Goal: Task Accomplishment & Management: Complete application form

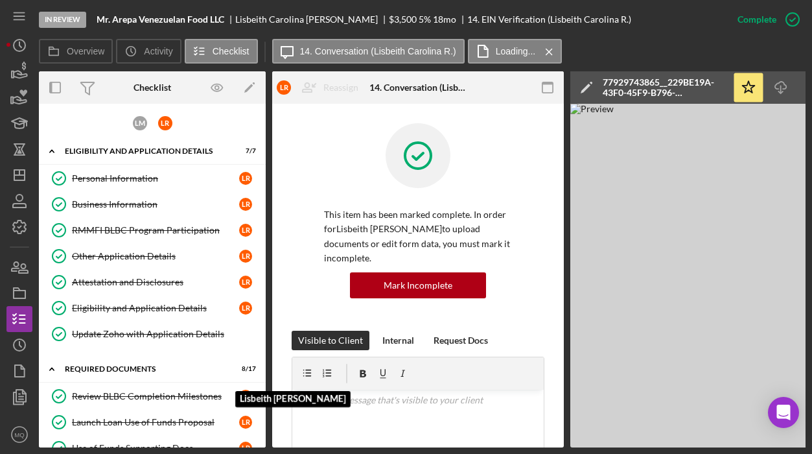
scroll to position [355, 0]
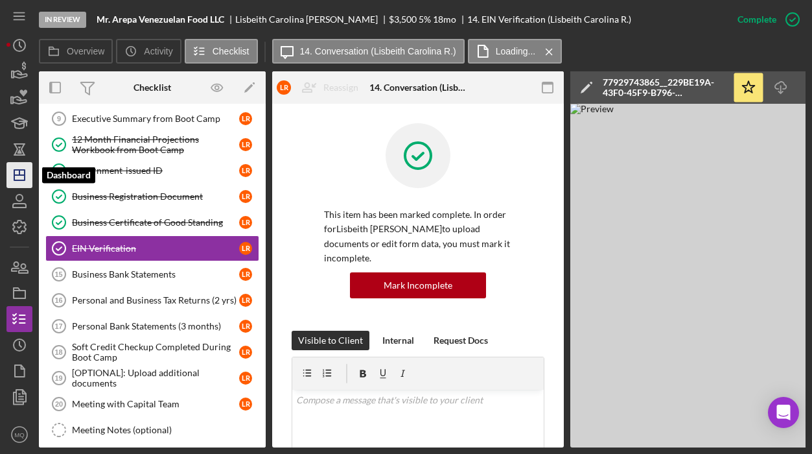
click at [14, 180] on polygon "button" at bounding box center [19, 175] width 10 height 10
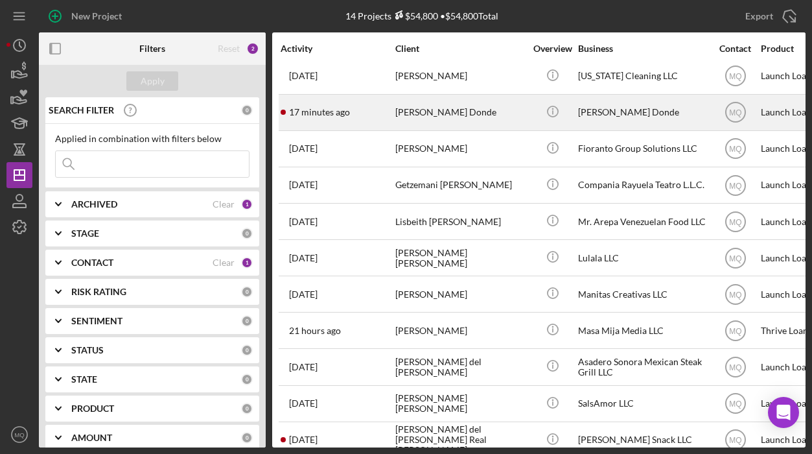
scroll to position [129, 0]
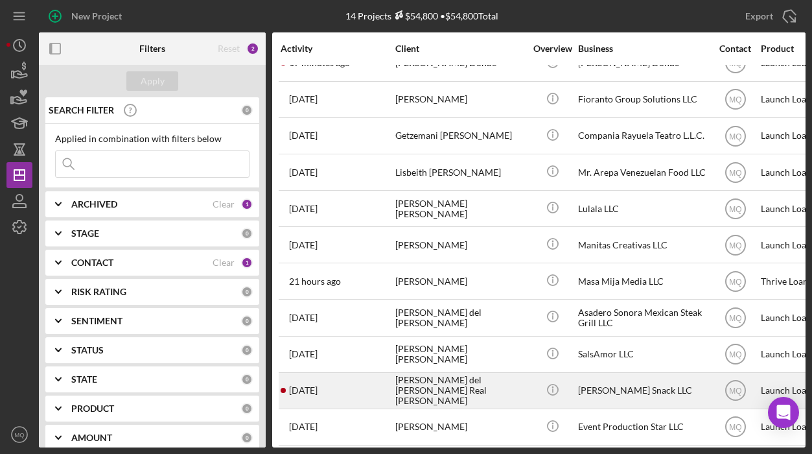
click at [477, 388] on div "[PERSON_NAME] del [PERSON_NAME] Real [PERSON_NAME]" at bounding box center [460, 390] width 130 height 34
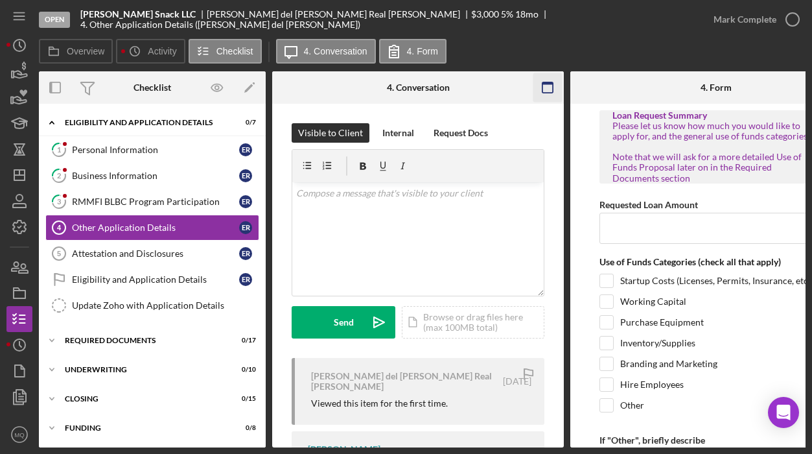
click at [546, 89] on icon "button" at bounding box center [547, 87] width 29 height 29
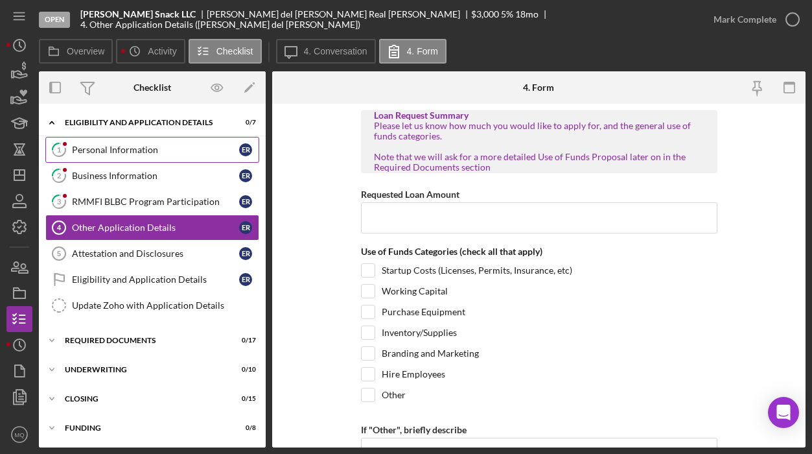
click at [174, 151] on div "Personal Information" at bounding box center [155, 150] width 167 height 10
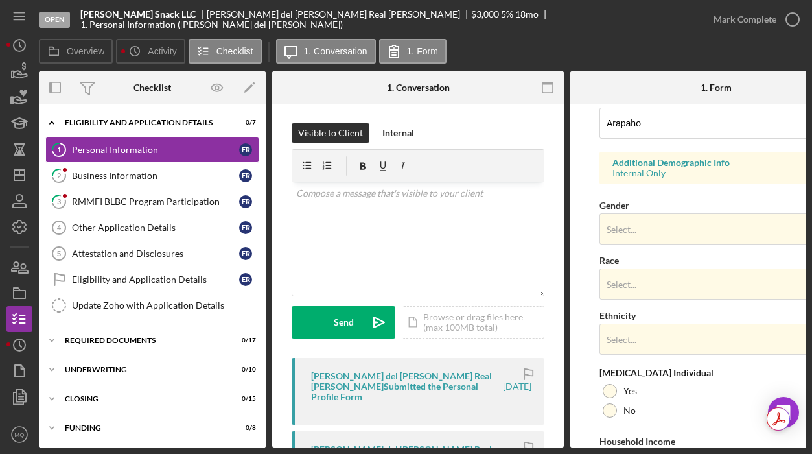
scroll to position [446, 0]
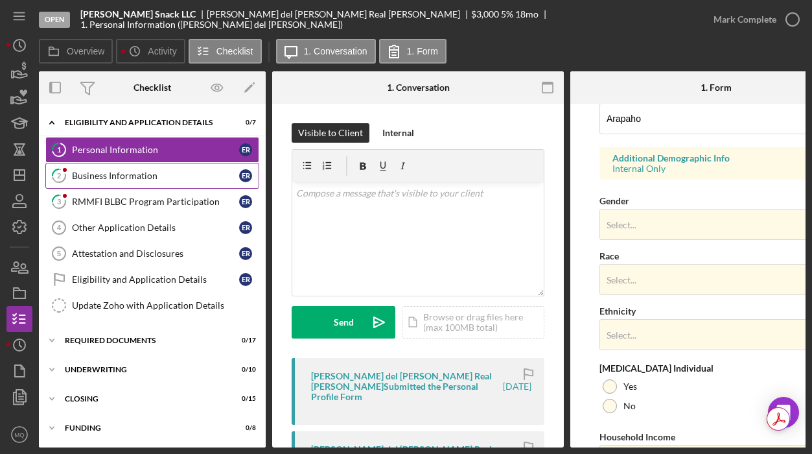
click at [184, 176] on div "Business Information" at bounding box center [155, 175] width 167 height 10
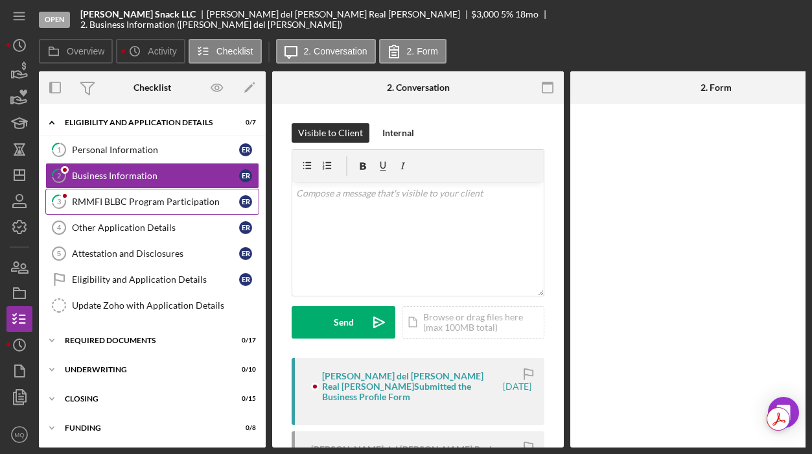
click at [198, 197] on div "RMMFI BLBC Program Participation" at bounding box center [155, 201] width 167 height 10
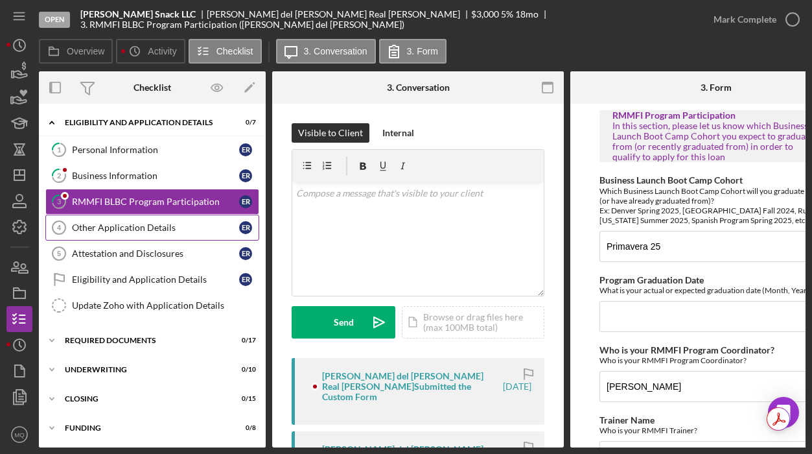
click at [187, 231] on div "Other Application Details" at bounding box center [155, 227] width 167 height 10
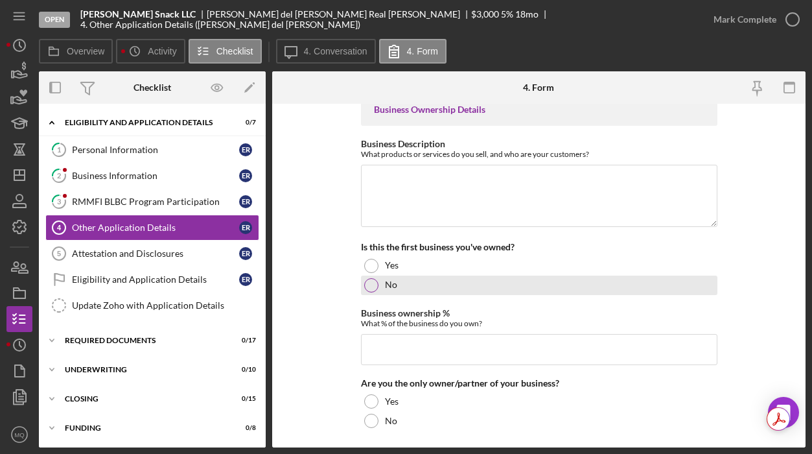
scroll to position [393, 0]
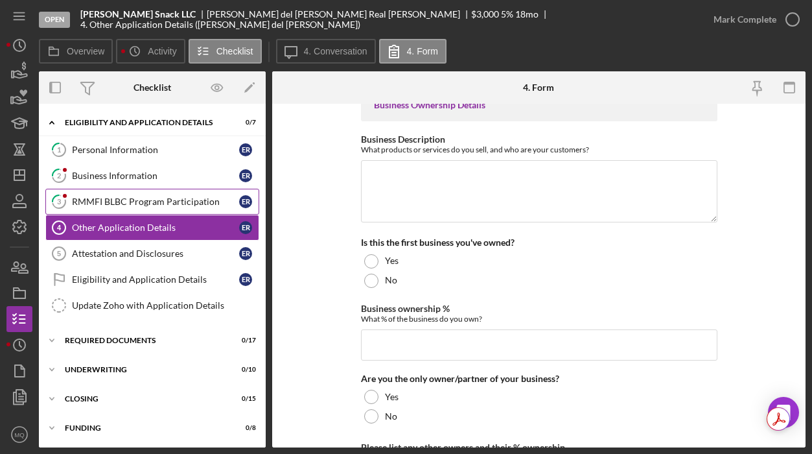
click at [194, 205] on div "RMMFI BLBC Program Participation" at bounding box center [155, 201] width 167 height 10
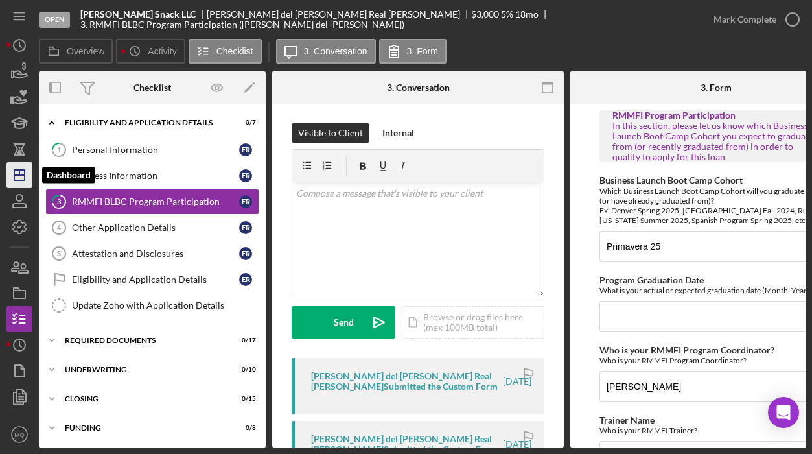
click at [19, 176] on icon "Icon/Dashboard" at bounding box center [19, 175] width 32 height 32
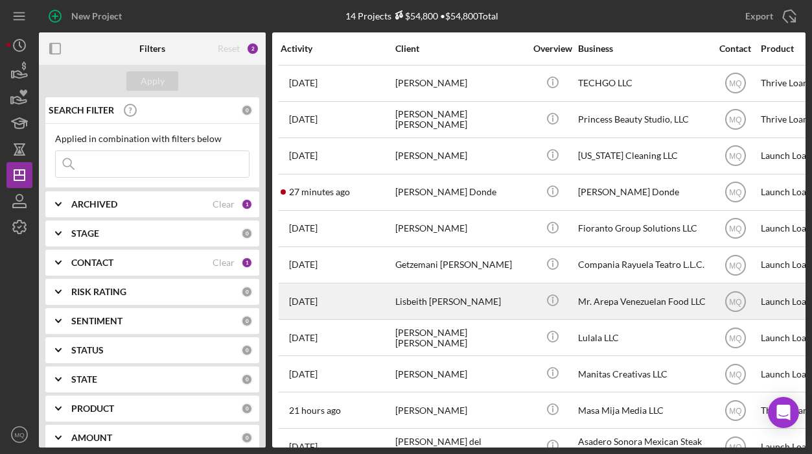
click at [488, 297] on div "Lisbeith [PERSON_NAME]" at bounding box center [460, 301] width 130 height 34
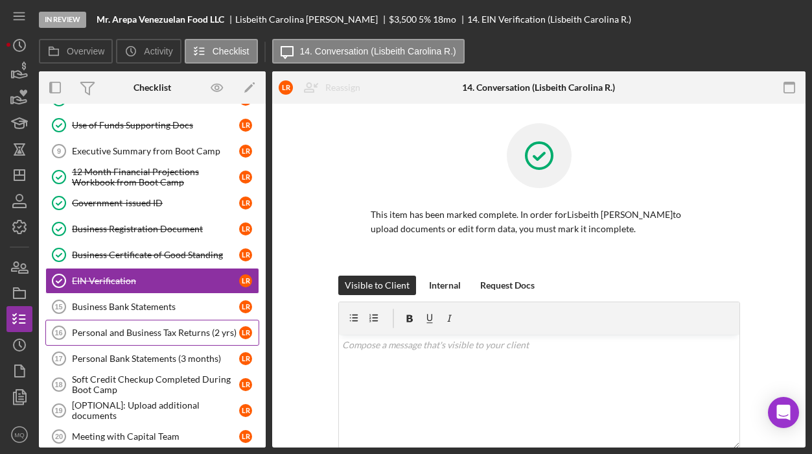
scroll to position [139, 0]
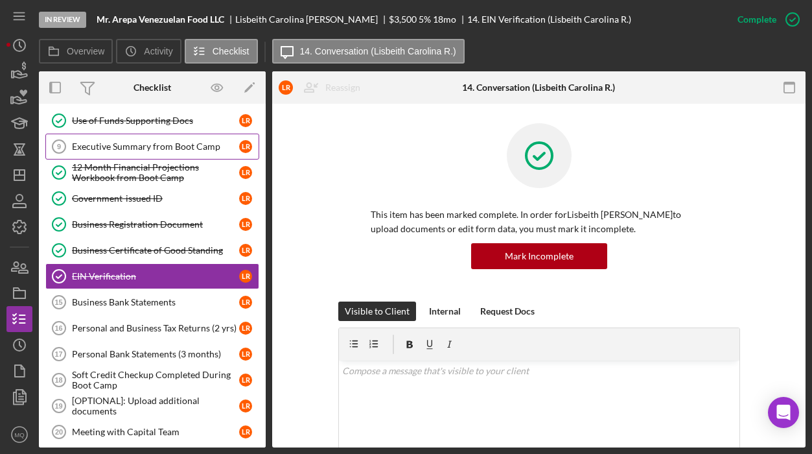
click at [199, 145] on div "Executive Summary from Boot Camp" at bounding box center [155, 146] width 167 height 10
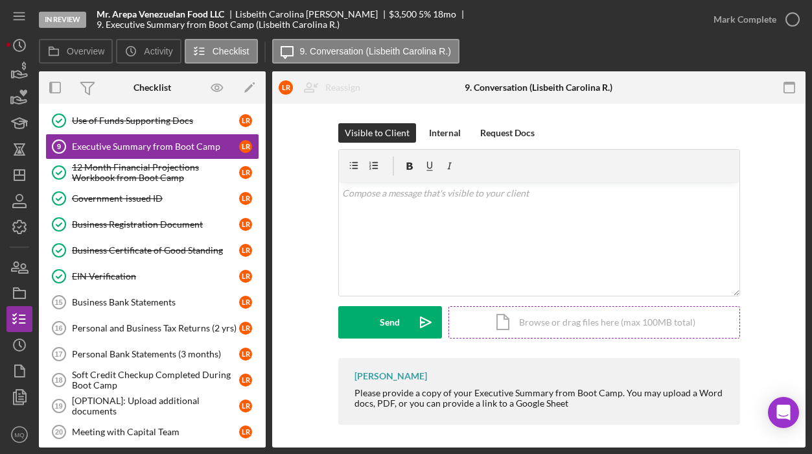
click at [574, 329] on div "Icon/Document Browse or drag files here (max 100MB total) Tap to choose files o…" at bounding box center [594, 322] width 292 height 32
click at [524, 323] on div "Icon/Document Browse or drag files here (max 100MB total) Tap to choose files o…" at bounding box center [594, 322] width 292 height 32
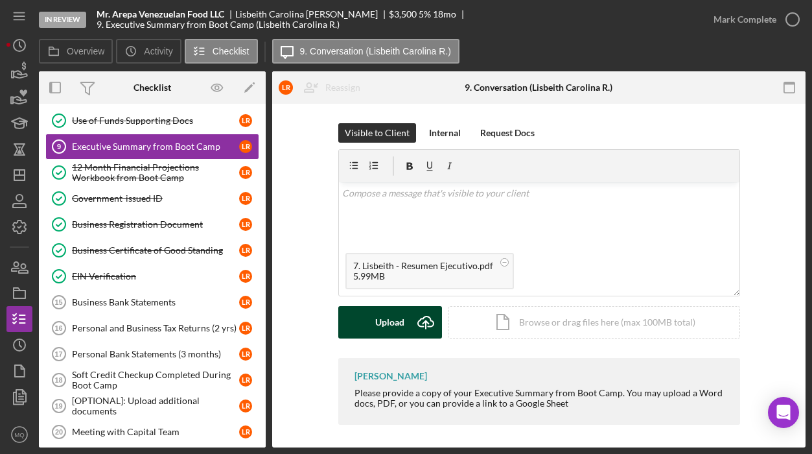
click at [396, 326] on div "Upload" at bounding box center [389, 322] width 29 height 32
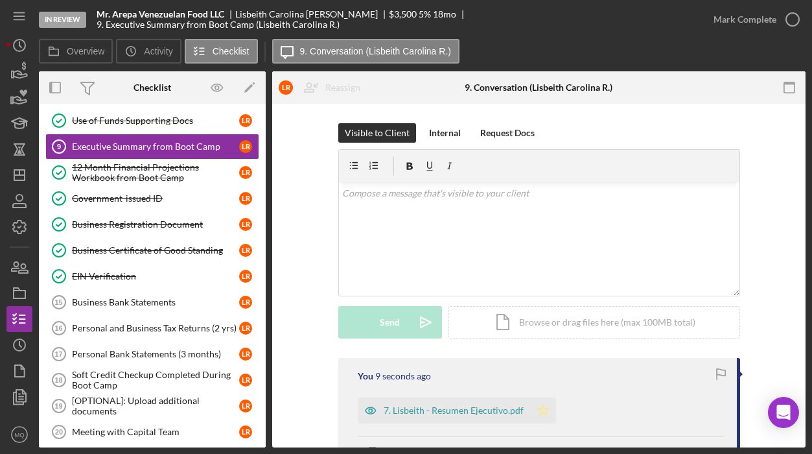
click at [533, 413] on icon "Icon/Star" at bounding box center [543, 410] width 26 height 26
click at [785, 16] on icon "button" at bounding box center [792, 19] width 32 height 32
